Goal: Task Accomplishment & Management: Manage account settings

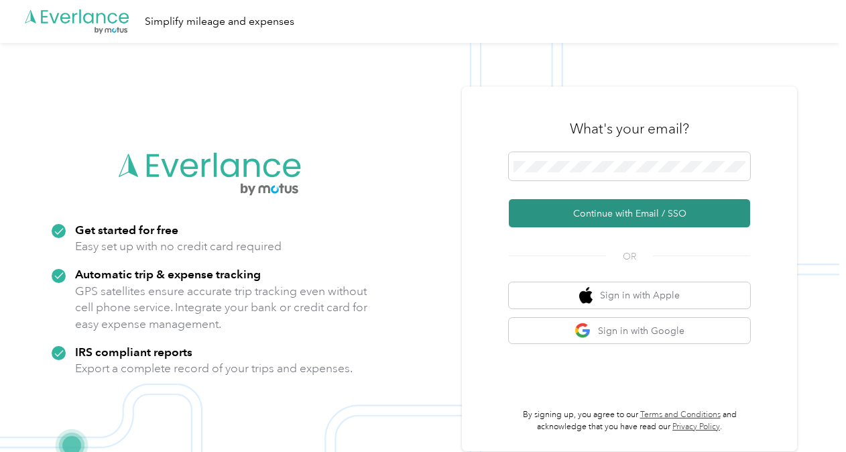
click at [641, 208] on button "Continue with Email / SSO" at bounding box center [629, 213] width 241 height 28
click at [655, 216] on button "Continue with Email / SSO" at bounding box center [629, 213] width 241 height 28
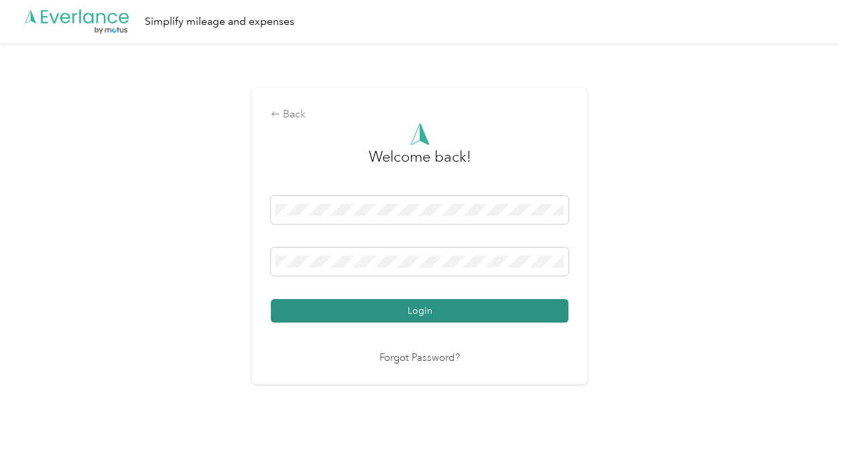
click at [450, 310] on button "Login" at bounding box center [420, 310] width 298 height 23
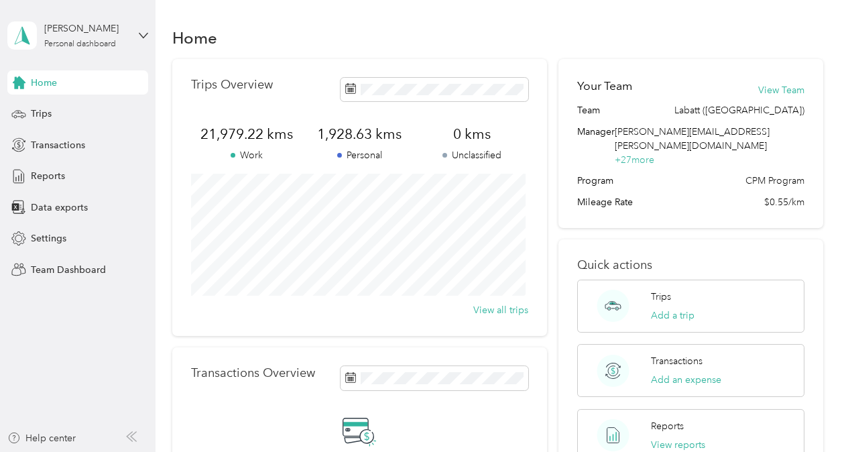
click at [131, 36] on div "[PERSON_NAME] Personal dashboard" at bounding box center [77, 35] width 141 height 47
click at [103, 106] on div "Team dashboard" at bounding box center [224, 108] width 415 height 23
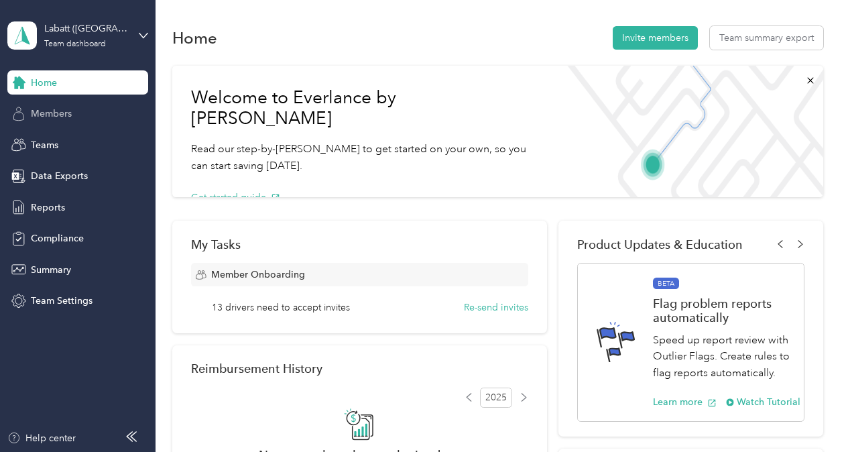
click at [64, 114] on span "Members" at bounding box center [51, 114] width 41 height 14
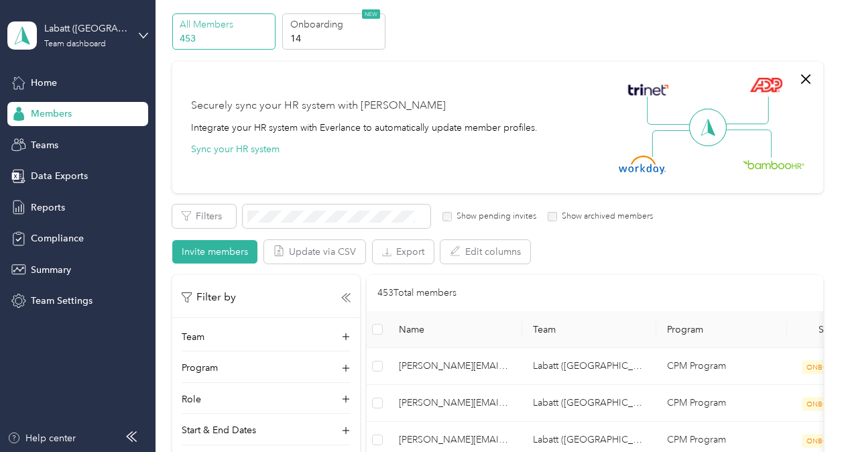
scroll to position [47, 0]
click at [205, 250] on button "Invite members" at bounding box center [214, 250] width 85 height 23
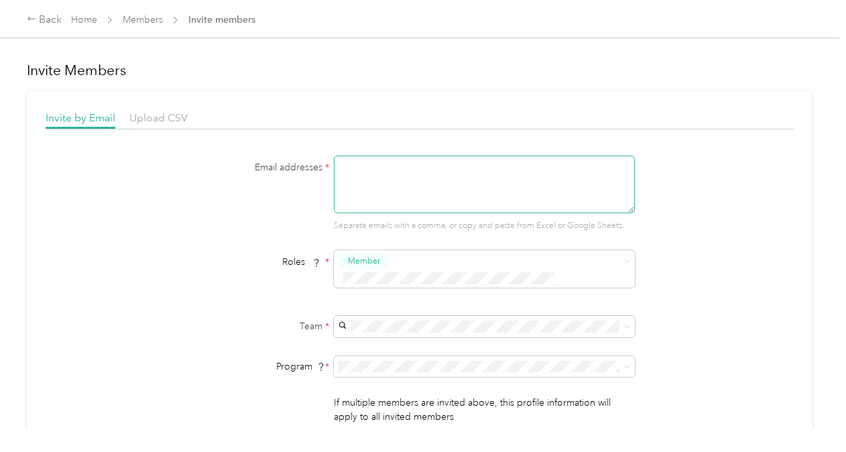
click at [358, 182] on textarea at bounding box center [484, 184] width 301 height 58
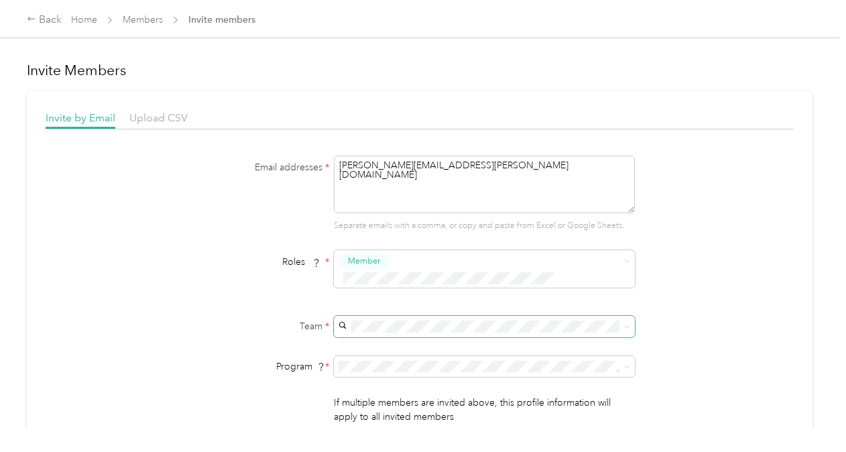
type textarea "[PERSON_NAME][EMAIL_ADDRESS][PERSON_NAME][DOMAIN_NAME]"
click at [699, 289] on div "Email addresses * [PERSON_NAME][EMAIL_ADDRESS][PERSON_NAME][DOMAIN_NAME] Separa…" at bounding box center [420, 306] width 748 height 302
click at [624, 324] on icon at bounding box center [627, 327] width 6 height 6
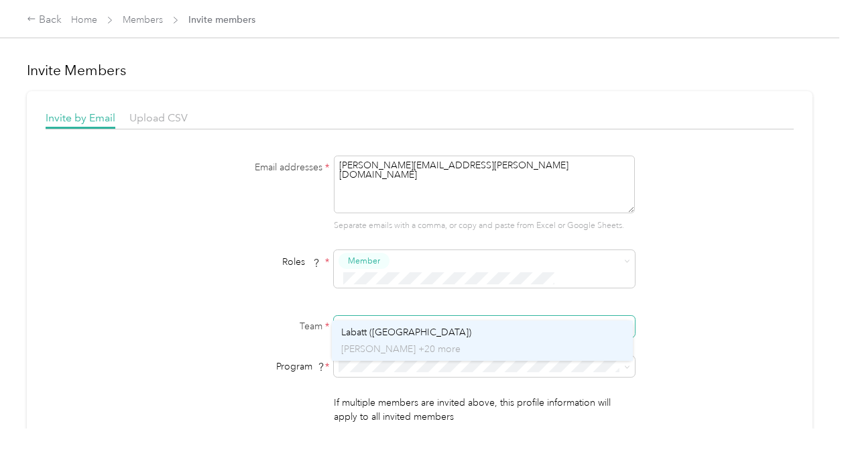
click at [397, 326] on span "Labatt ([GEOGRAPHIC_DATA])" at bounding box center [406, 331] width 130 height 11
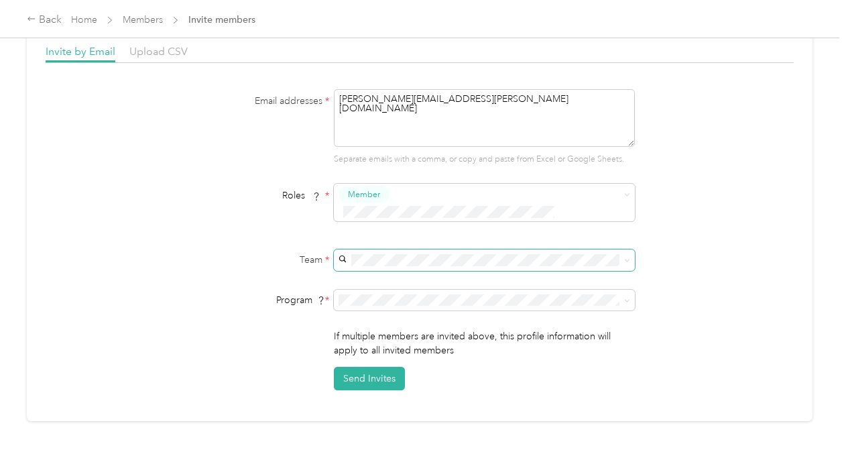
scroll to position [66, 0]
click at [370, 367] on button "Send Invites" at bounding box center [369, 378] width 71 height 23
click at [53, 21] on div "Back" at bounding box center [44, 20] width 35 height 16
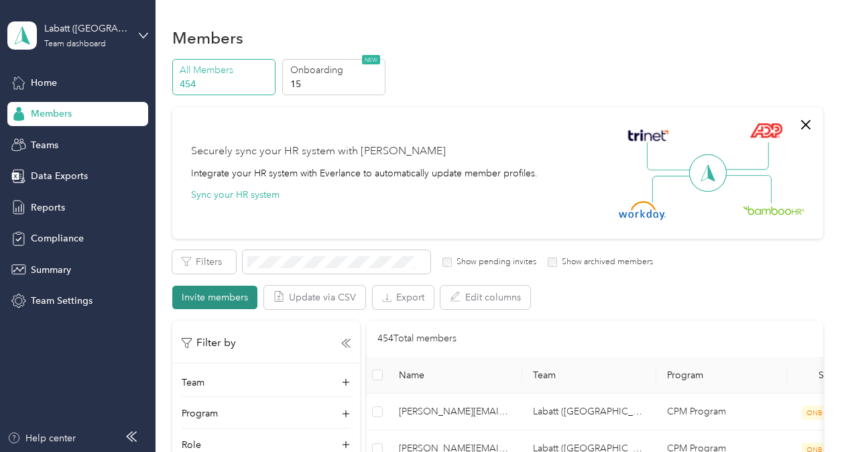
click at [210, 300] on button "Invite members" at bounding box center [214, 296] width 85 height 23
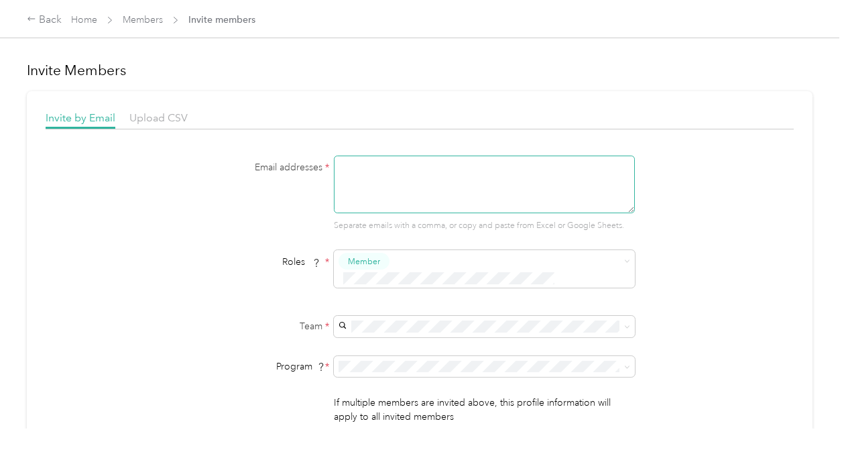
click at [360, 172] on textarea at bounding box center [484, 184] width 301 height 58
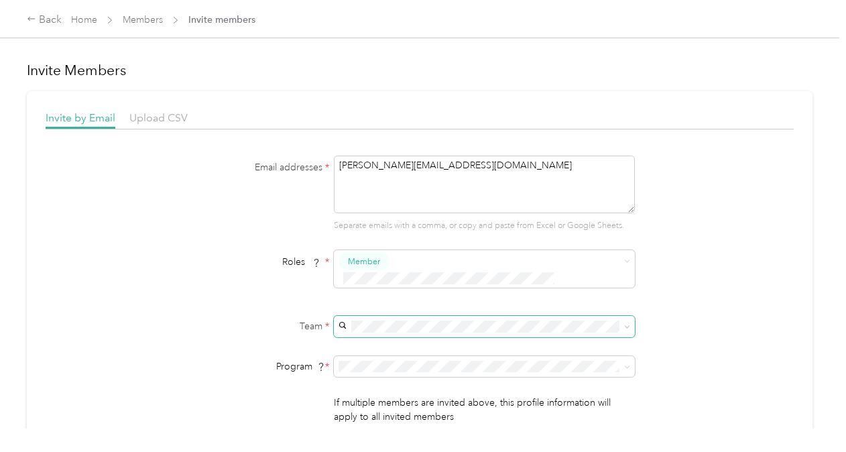
type textarea "[PERSON_NAME][EMAIL_ADDRESS][DOMAIN_NAME]"
click at [625, 326] on icon at bounding box center [627, 327] width 4 height 3
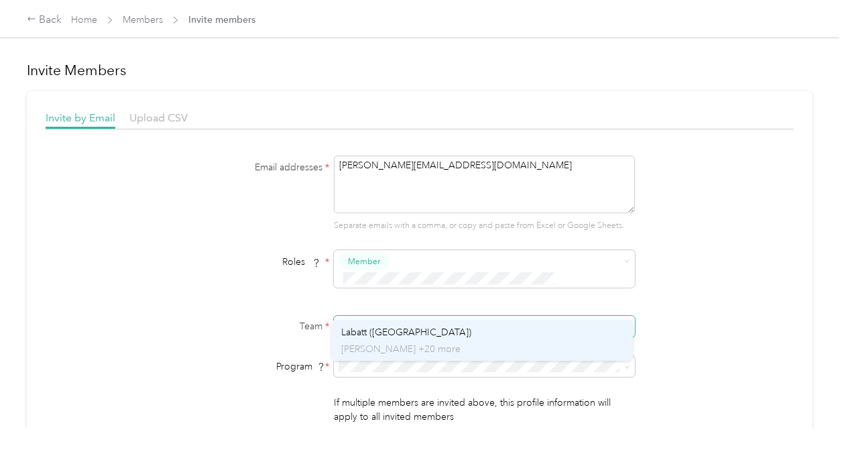
click at [416, 336] on div "Labatt ([GEOGRAPHIC_DATA]) [PERSON_NAME] +20 more" at bounding box center [482, 340] width 282 height 31
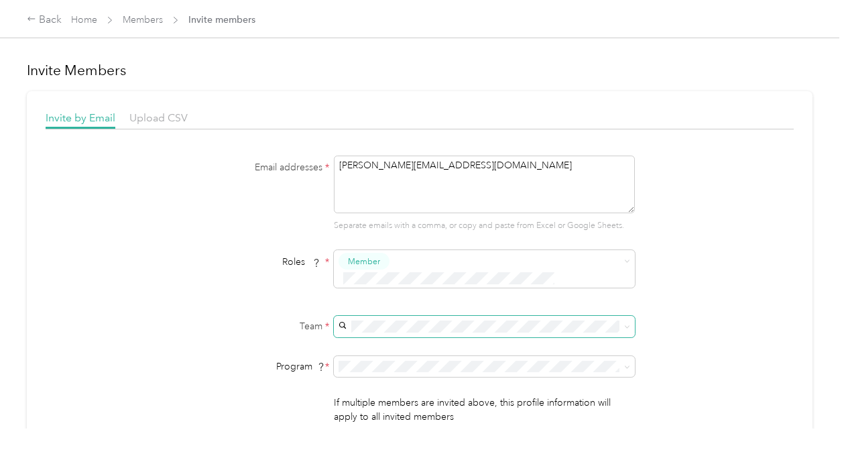
click at [677, 329] on div "Email addresses * [PERSON_NAME][EMAIL_ADDRESS][DOMAIN_NAME] Separate emails wit…" at bounding box center [420, 306] width 748 height 302
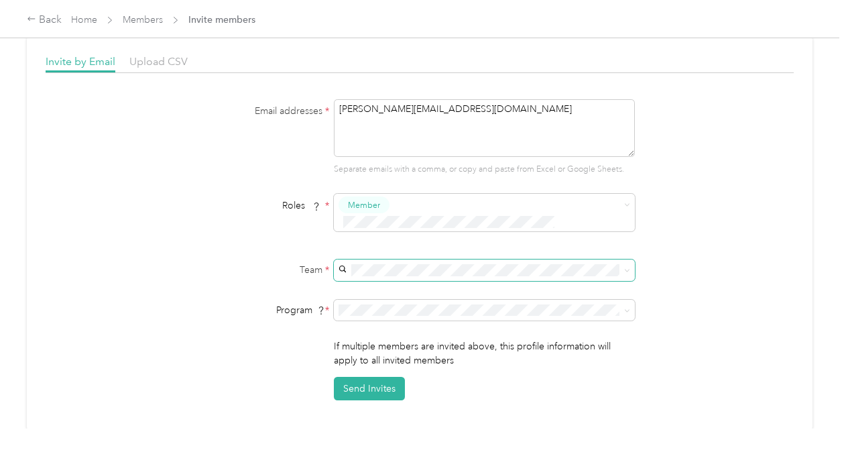
scroll to position [59, 0]
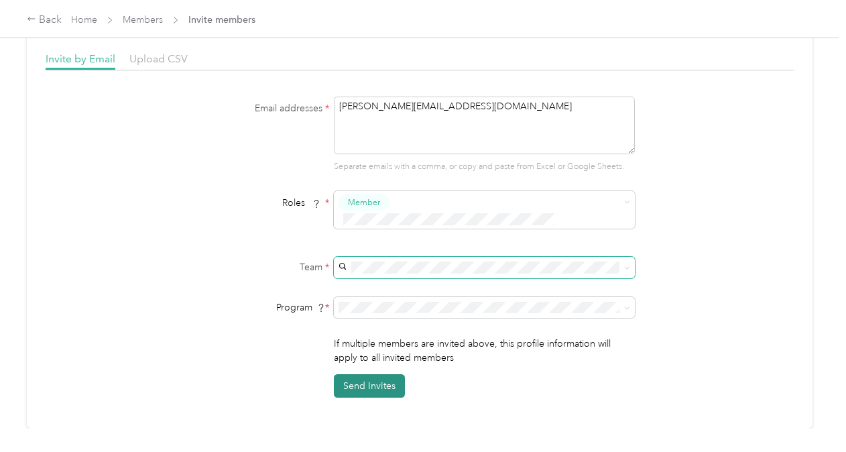
click at [379, 374] on button "Send Invites" at bounding box center [369, 385] width 71 height 23
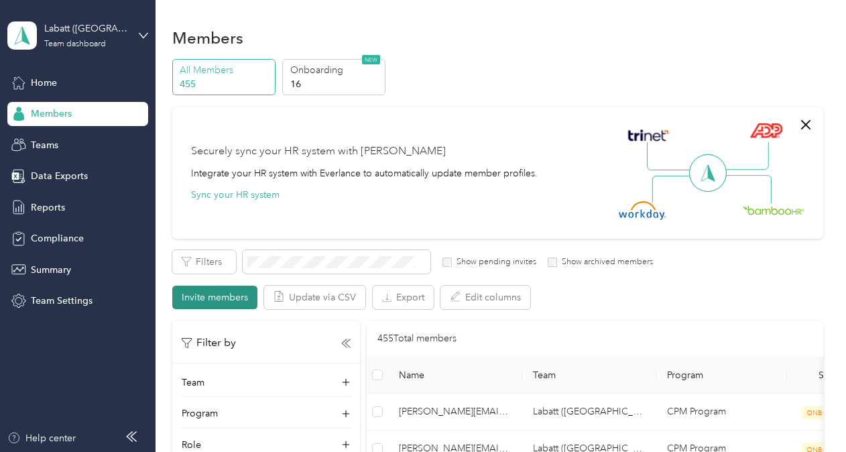
click at [208, 299] on button "Invite members" at bounding box center [214, 296] width 85 height 23
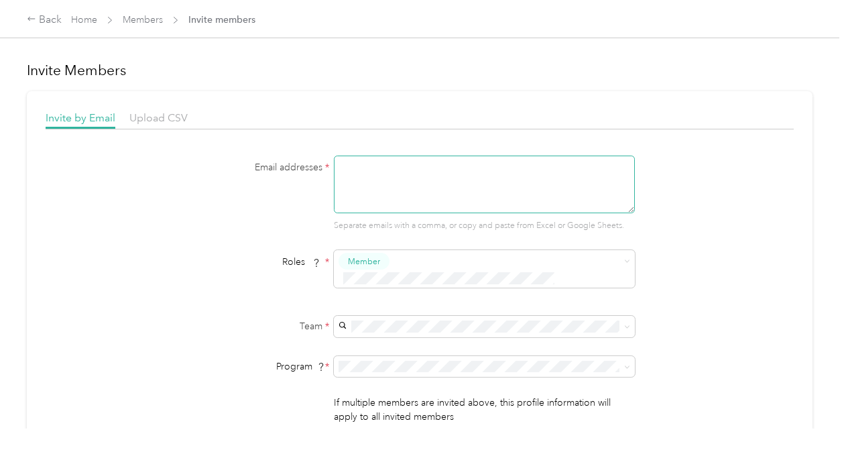
click at [354, 176] on textarea at bounding box center [484, 184] width 301 height 58
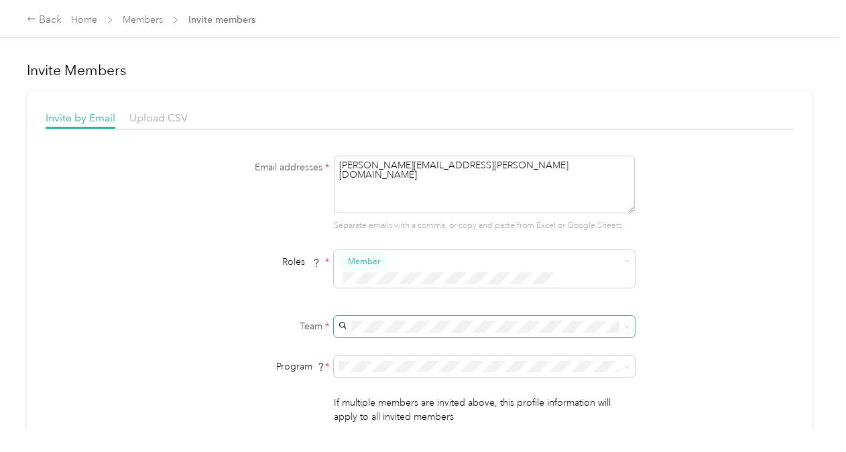
type textarea "[PERSON_NAME][EMAIL_ADDRESS][PERSON_NAME][DOMAIN_NAME]"
click at [619, 322] on span at bounding box center [624, 326] width 11 height 9
click at [627, 324] on icon at bounding box center [627, 327] width 6 height 6
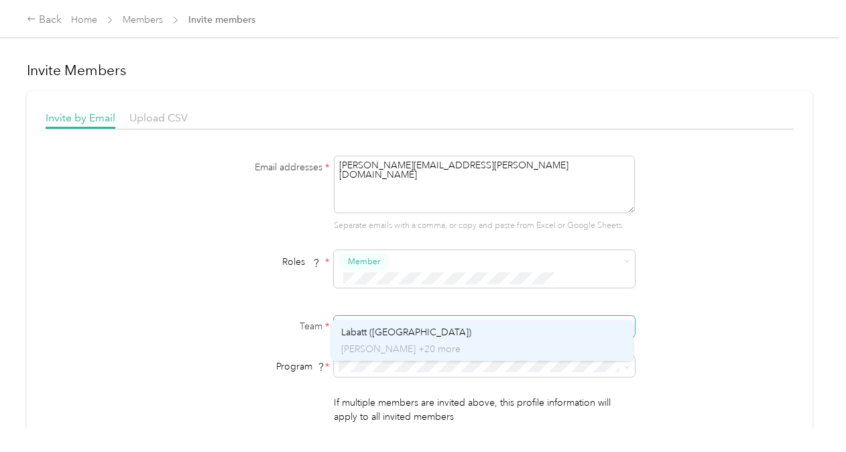
click at [459, 334] on div "Labatt ([GEOGRAPHIC_DATA]) [PERSON_NAME] +20 more" at bounding box center [482, 340] width 282 height 31
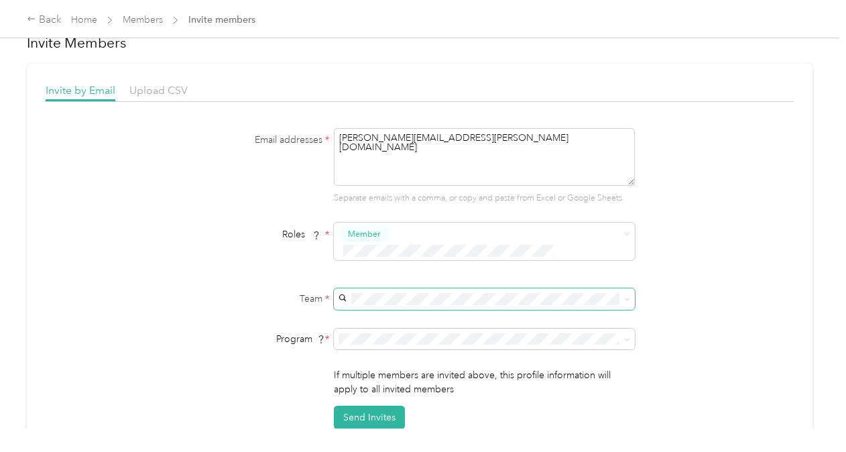
scroll to position [50, 0]
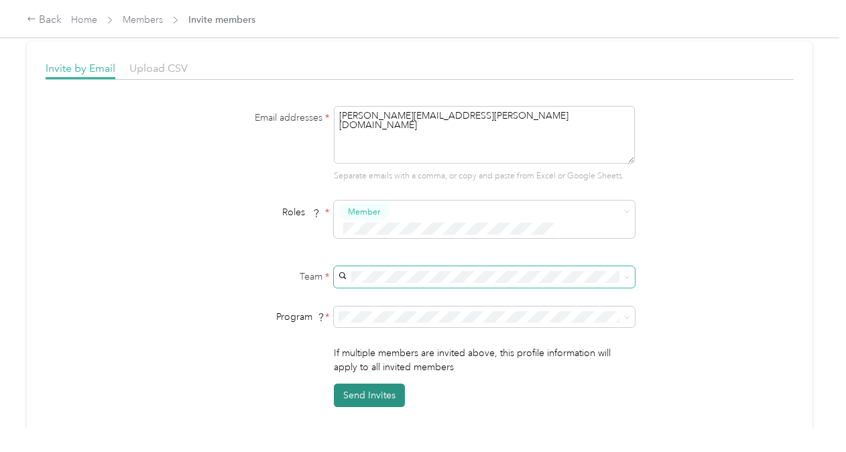
click at [370, 383] on button "Send Invites" at bounding box center [369, 394] width 71 height 23
click at [59, 17] on div "Back" at bounding box center [44, 20] width 35 height 16
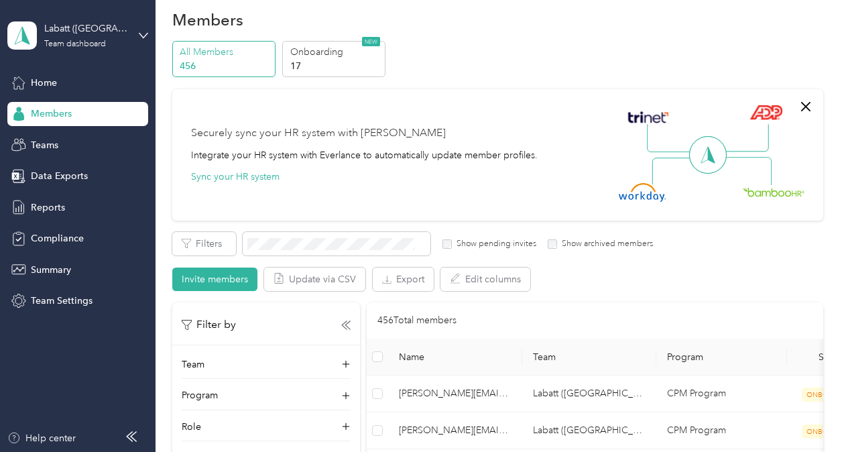
scroll to position [19, 0]
click at [308, 51] on p "Onboarding" at bounding box center [335, 51] width 91 height 14
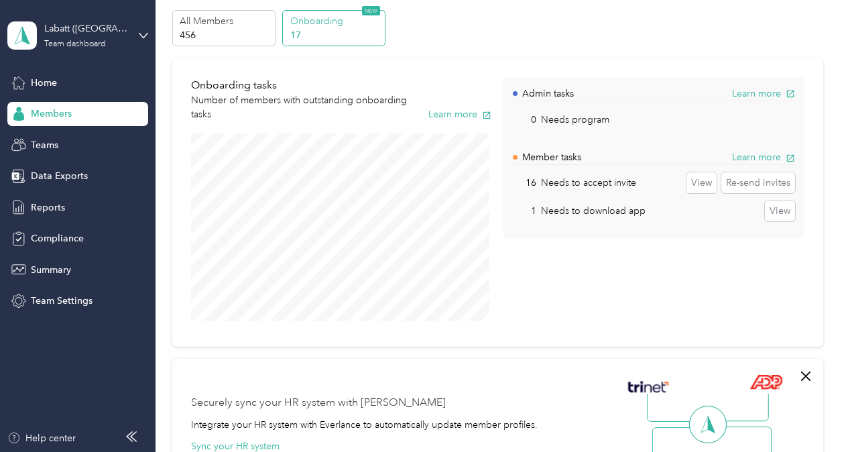
scroll to position [48, 0]
click at [697, 188] on button "View" at bounding box center [701, 184] width 30 height 21
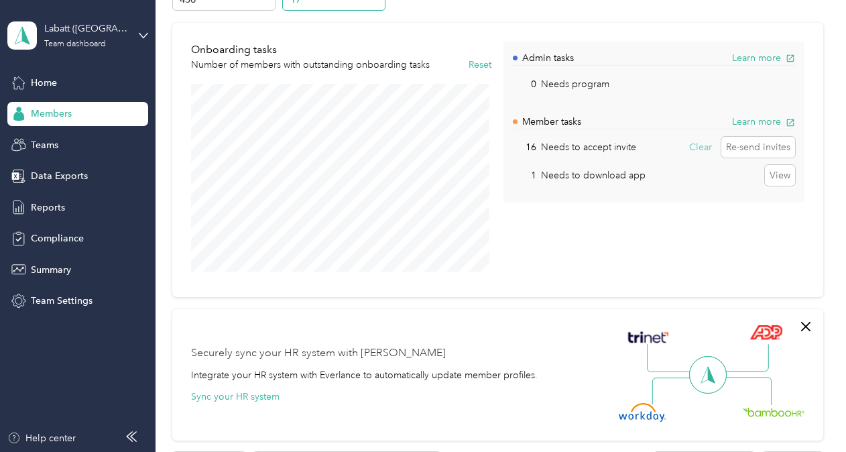
scroll to position [84, 0]
click at [781, 174] on button "View" at bounding box center [780, 176] width 30 height 21
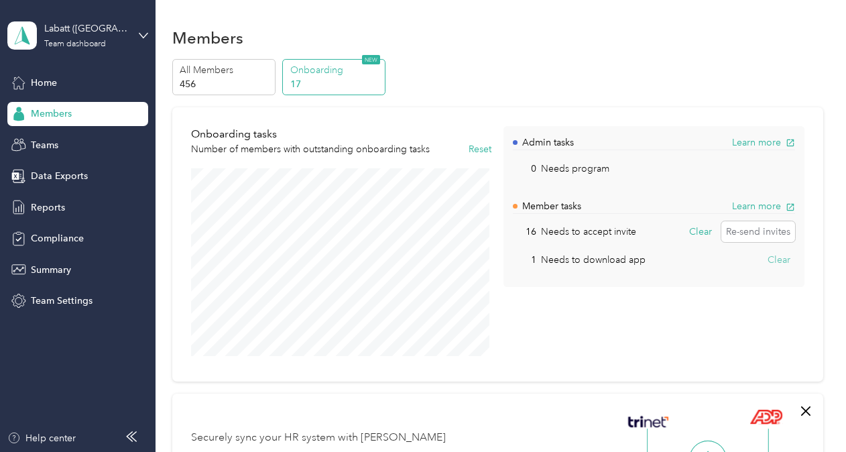
scroll to position [1, 0]
click at [240, 78] on p "456" at bounding box center [225, 83] width 91 height 14
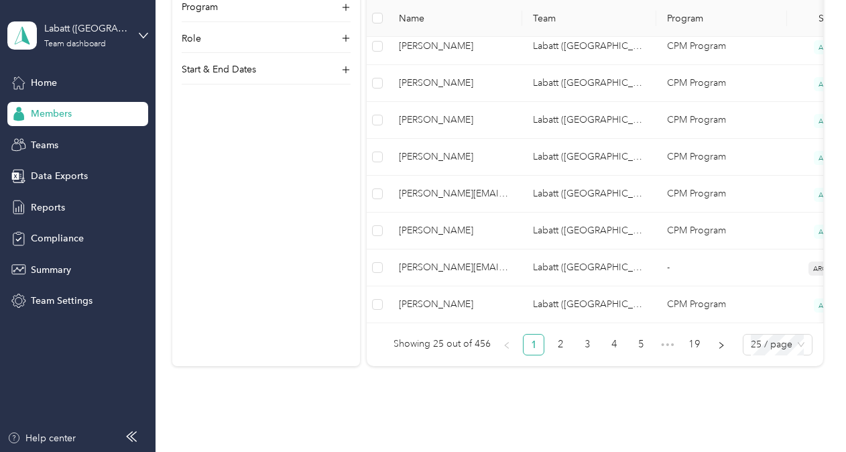
scroll to position [876, 0]
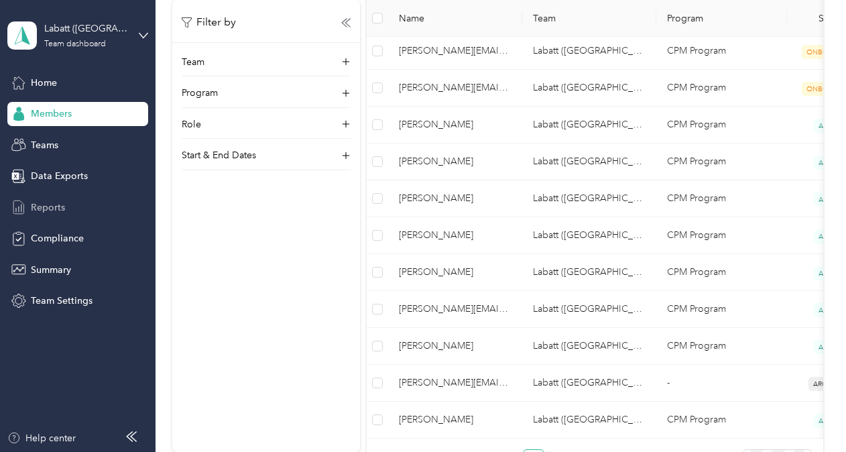
click at [50, 208] on span "Reports" at bounding box center [48, 207] width 34 height 14
